Goal: Task Accomplishment & Management: Complete application form

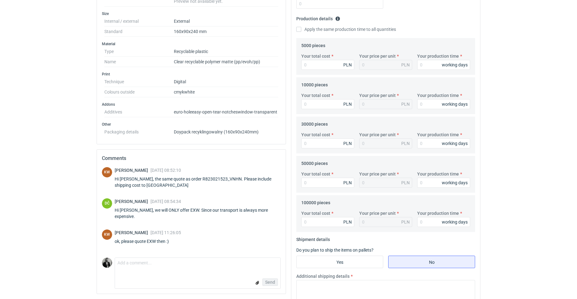
scroll to position [187, 0]
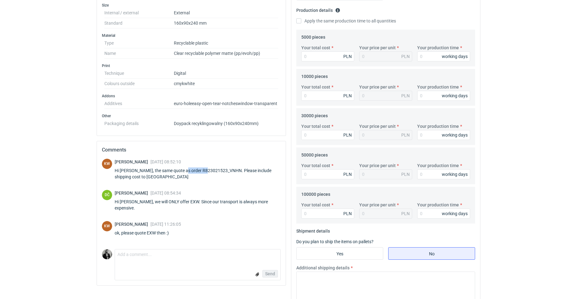
drag, startPoint x: 205, startPoint y: 170, endPoint x: 182, endPoint y: 168, distance: 23.4
click at [182, 168] on div "Hi [PERSON_NAME], the same quote as order R823021523_VNHN. Please include shipp…" at bounding box center [198, 173] width 166 height 12
copy div "R823021523"
click at [158, 253] on textarea "Comment message" at bounding box center [197, 255] width 165 height 13
type textarea "Do you have calculator? Why aren't you using it?"
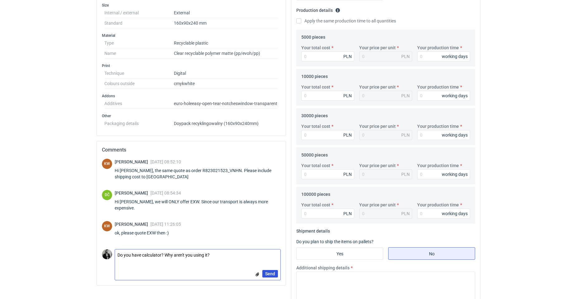
click at [270, 270] on button "Send" at bounding box center [270, 273] width 16 height 7
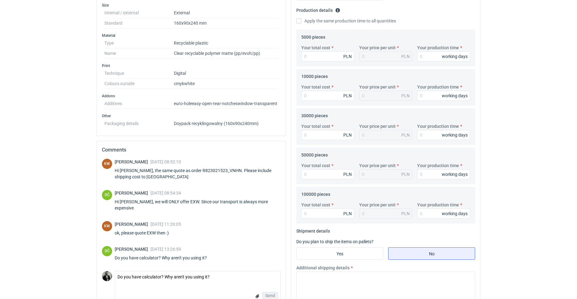
scroll to position [93, 0]
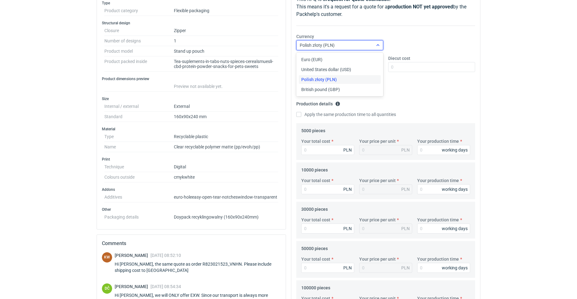
click at [367, 43] on div "Polish złoty (PLN)" at bounding box center [335, 45] width 76 height 9
click at [315, 60] on span "Euro (EUR)" at bounding box center [311, 59] width 21 height 6
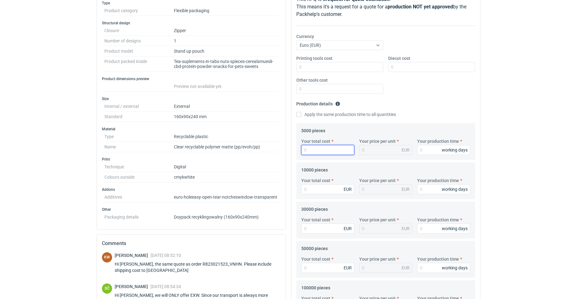
click at [331, 154] on input "Your total cost" at bounding box center [327, 150] width 53 height 10
paste input "1.97036"
click at [314, 186] on input "Your total cost" at bounding box center [327, 189] width 53 height 10
click at [323, 149] on input "1.97036" at bounding box center [327, 150] width 53 height 10
drag, startPoint x: 323, startPoint y: 149, endPoint x: 300, endPoint y: 149, distance: 23.4
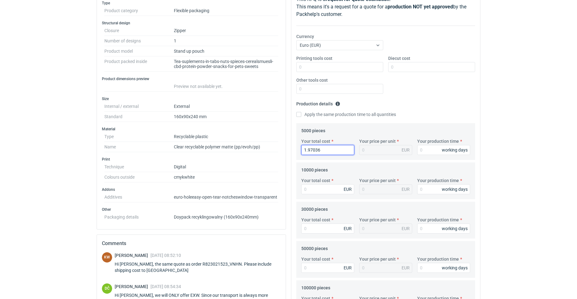
click at [300, 149] on div "Your total cost 1.97036 EUR" at bounding box center [328, 146] width 58 height 17
type input "1970"
type input "0.39"
type input "1970.36"
click at [330, 191] on input "Your total cost" at bounding box center [327, 189] width 53 height 10
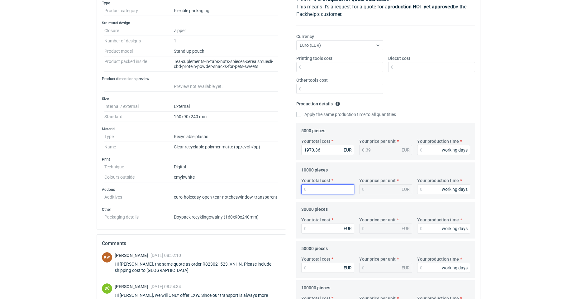
click at [319, 189] on input "Your total cost" at bounding box center [327, 189] width 53 height 10
type input "3421"
type input "0.34"
type input "3421.58"
click at [328, 223] on div "Your total cost EUR" at bounding box center [328, 225] width 58 height 17
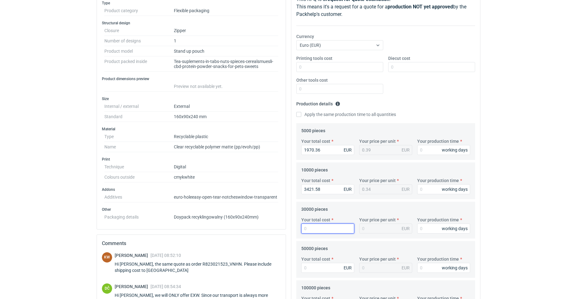
click at [327, 226] on input "Your total cost" at bounding box center [327, 228] width 53 height 10
click at [339, 226] on input "Your total cost" at bounding box center [327, 228] width 53 height 10
type input "9226"
type input "0.31"
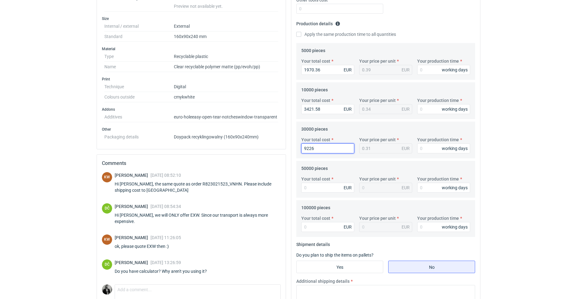
scroll to position [280, 0]
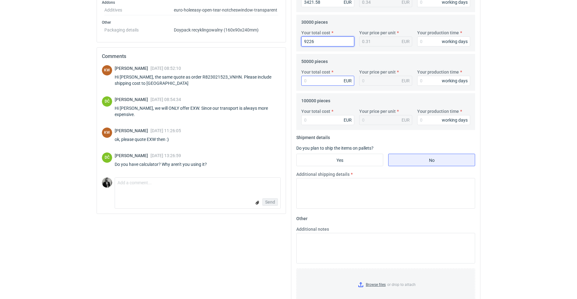
type input "9226"
click at [332, 79] on input "Your total cost" at bounding box center [327, 81] width 53 height 10
drag, startPoint x: 328, startPoint y: 84, endPoint x: 274, endPoint y: 82, distance: 53.9
click at [276, 82] on div "Specification Export to PDF Type Product category Flexible packaging Structural…" at bounding box center [288, 53] width 389 height 525
type input "15031.34"
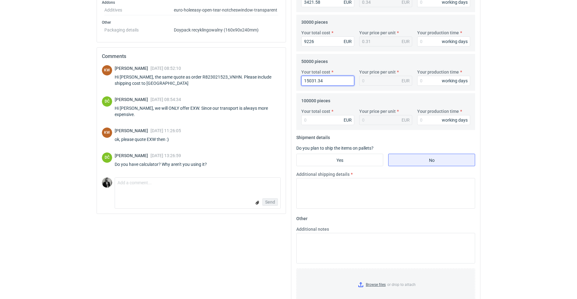
type input "0.3"
click at [322, 116] on input "Your total cost" at bounding box center [327, 120] width 53 height 10
click at [322, 123] on input "Your total cost" at bounding box center [327, 120] width 53 height 10
type input "29543.54"
type input "0.3"
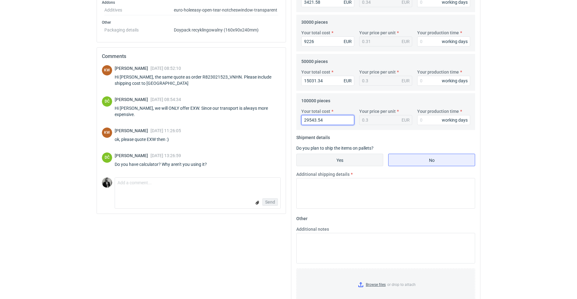
type input "29543.54"
click at [336, 154] on input "Yes" at bounding box center [340, 160] width 86 height 12
radio input "true"
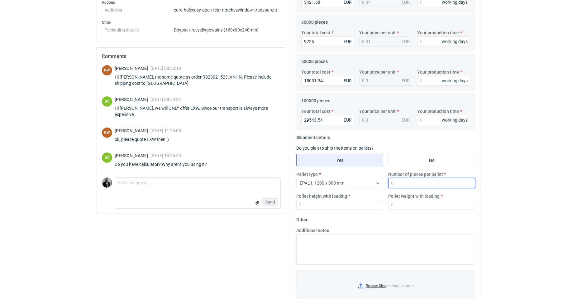
click at [426, 181] on input "Number of pieces per pallet" at bounding box center [431, 183] width 87 height 10
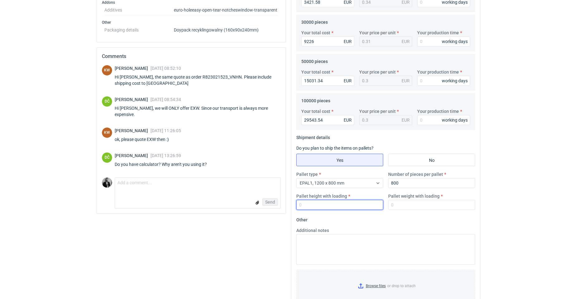
click at [331, 206] on input "Pallet height with loading" at bounding box center [339, 205] width 87 height 10
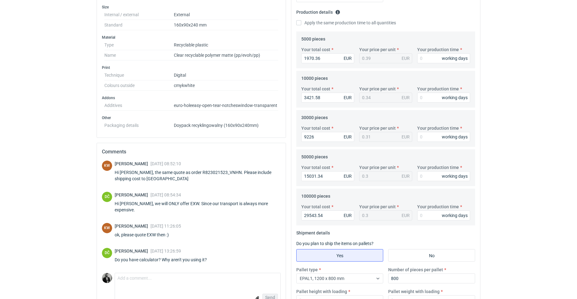
scroll to position [187, 0]
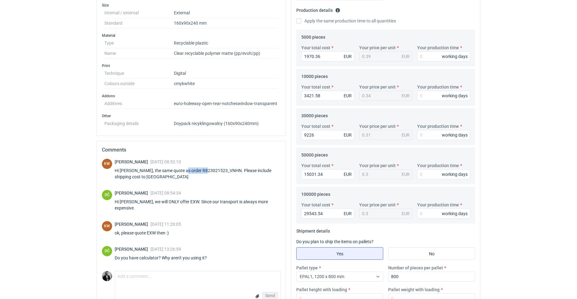
drag, startPoint x: 207, startPoint y: 169, endPoint x: 182, endPoint y: 172, distance: 25.4
click at [182, 172] on div "Hi [PERSON_NAME], the same quote as order R823021523_VNHN. Please include shipp…" at bounding box center [198, 173] width 166 height 12
copy div "R823021523"
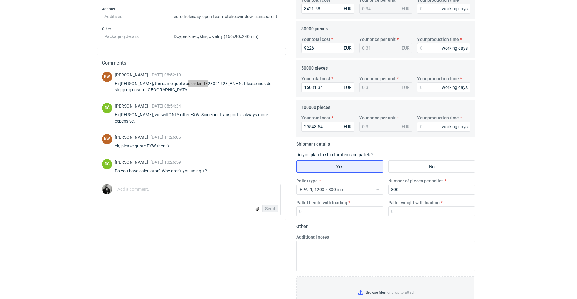
scroll to position [299, 0]
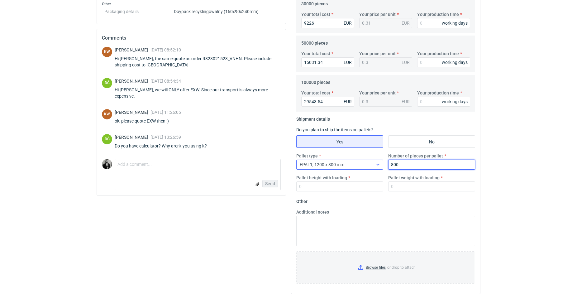
drag, startPoint x: 415, startPoint y: 169, endPoint x: 365, endPoint y: 169, distance: 50.8
click at [365, 169] on div "Pallet type EPAL1, 1200 x 800 mm Number of pieces per pallet 800 Pallet height …" at bounding box center [386, 175] width 184 height 44
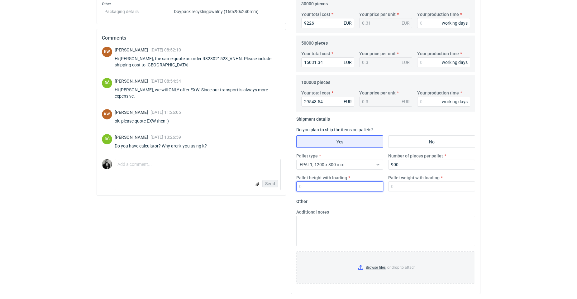
click at [362, 185] on input "Pallet height with loading" at bounding box center [339, 186] width 87 height 10
drag, startPoint x: 395, startPoint y: 160, endPoint x: 350, endPoint y: 156, distance: 45.4
click at [350, 156] on div "Pallet type EPAL1, 1200 x 800 mm Number of pieces per pallet 900 Pallet height …" at bounding box center [386, 175] width 184 height 44
type input "28800"
click at [324, 190] on input "Pallet height with loading" at bounding box center [339, 186] width 87 height 10
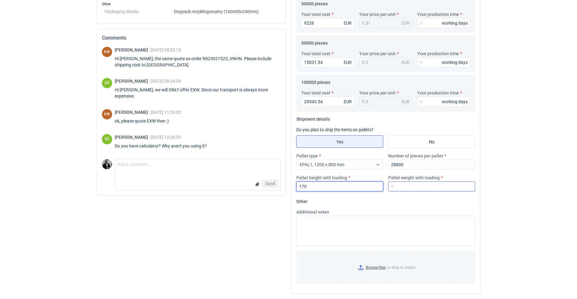
type input "170"
click at [393, 182] on input "Pallet weight with loading" at bounding box center [431, 186] width 87 height 10
type input "250"
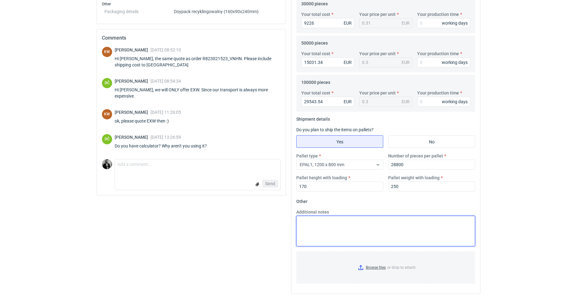
click at [375, 223] on textarea "Additional notes" at bounding box center [385, 231] width 179 height 31
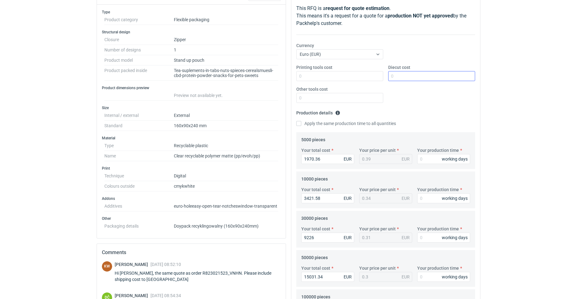
scroll to position [93, 0]
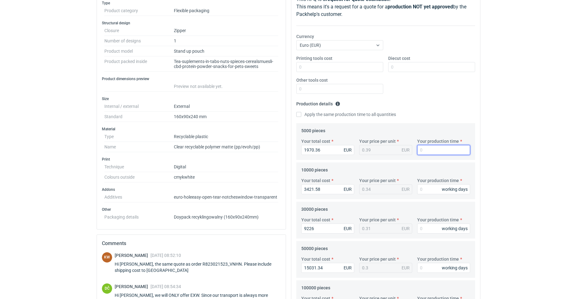
click at [433, 147] on input "Your production time" at bounding box center [443, 150] width 53 height 10
type input "10"
click at [429, 193] on input "Your production time" at bounding box center [443, 189] width 53 height 10
type input "10"
click at [443, 228] on div "working days" at bounding box center [455, 228] width 26 height 6
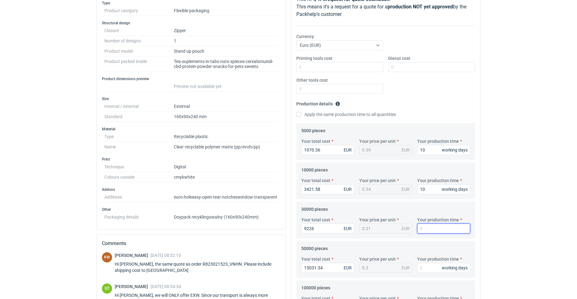
click at [436, 227] on input "Your production time" at bounding box center [443, 228] width 53 height 10
type input "12"
click at [437, 262] on div "Your production time working days" at bounding box center [444, 264] width 58 height 17
click at [433, 265] on input "Your production time" at bounding box center [443, 268] width 53 height 10
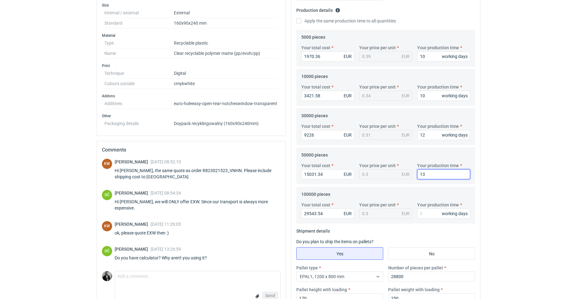
type input "13"
click at [436, 208] on label "Your production time" at bounding box center [438, 205] width 42 height 6
click at [436, 208] on input "Your production time" at bounding box center [443, 213] width 53 height 10
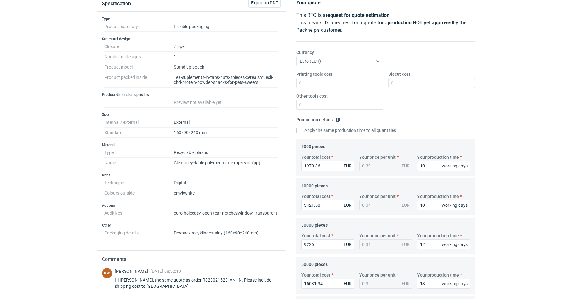
scroll to position [0, 0]
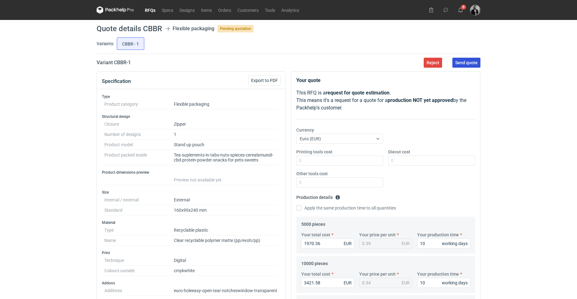
type input "16"
click at [463, 60] on span "Send quote" at bounding box center [466, 62] width 22 height 4
